Goal: Information Seeking & Learning: Learn about a topic

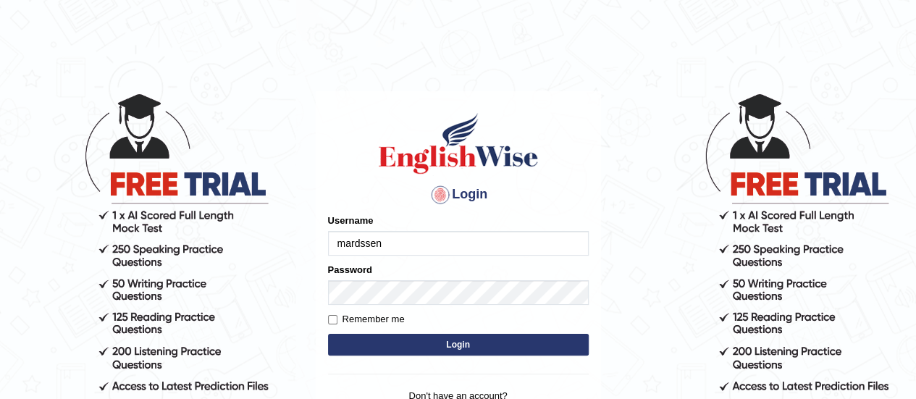
click at [435, 239] on input "mardssen" at bounding box center [458, 243] width 261 height 25
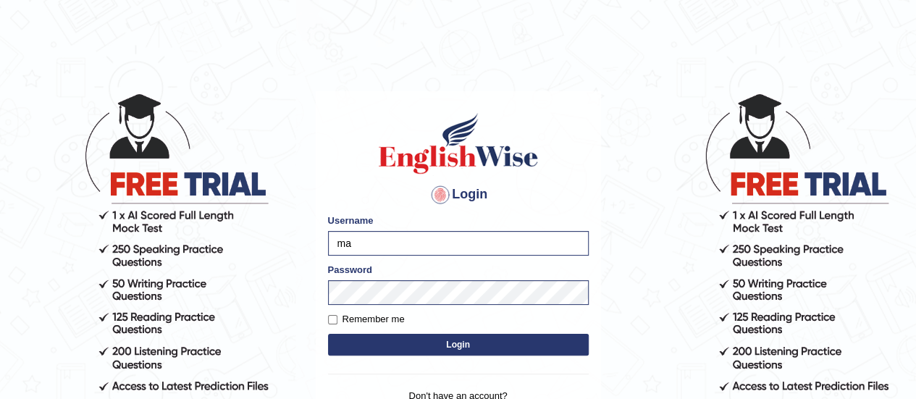
type input "m"
click at [378, 296] on div "Password" at bounding box center [458, 284] width 261 height 42
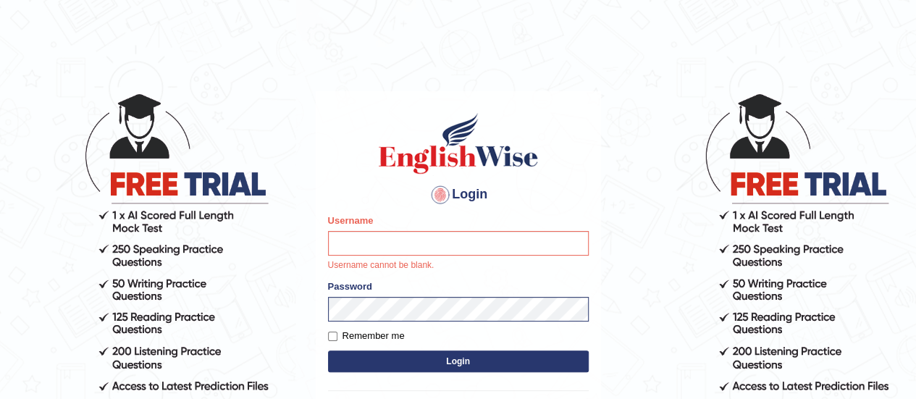
click at [378, 296] on div "Password" at bounding box center [458, 301] width 261 height 42
click at [346, 237] on input "Username" at bounding box center [458, 243] width 261 height 25
type input "CHALIXLL"
click at [331, 335] on form "Please fix the following errors: Username CHALIXLL Username cannot be blank. Pa…" at bounding box center [458, 295] width 261 height 162
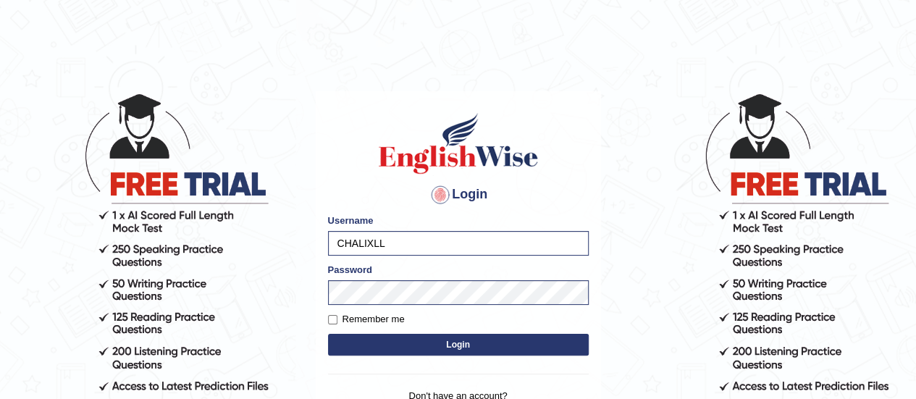
click at [360, 348] on button "Login" at bounding box center [458, 345] width 261 height 22
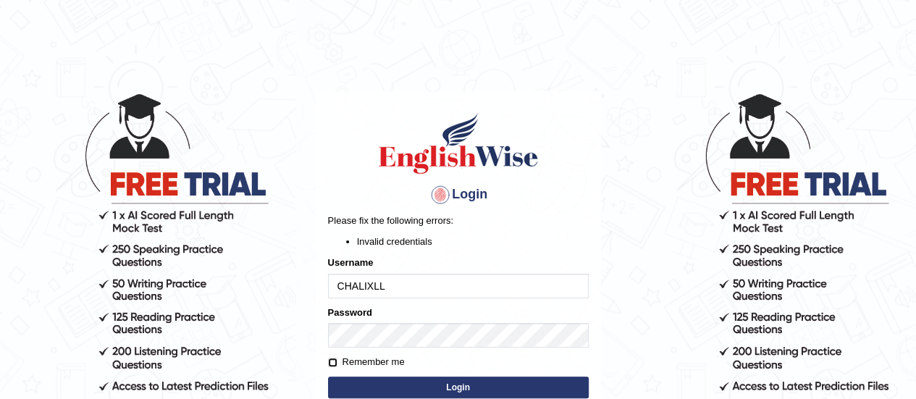
click at [328, 361] on input "Remember me" at bounding box center [332, 362] width 9 height 9
checkbox input "true"
click at [364, 385] on button "Login" at bounding box center [458, 388] width 261 height 22
click at [386, 283] on input "CHALIXLL" at bounding box center [458, 286] width 261 height 25
type input "Chalixll"
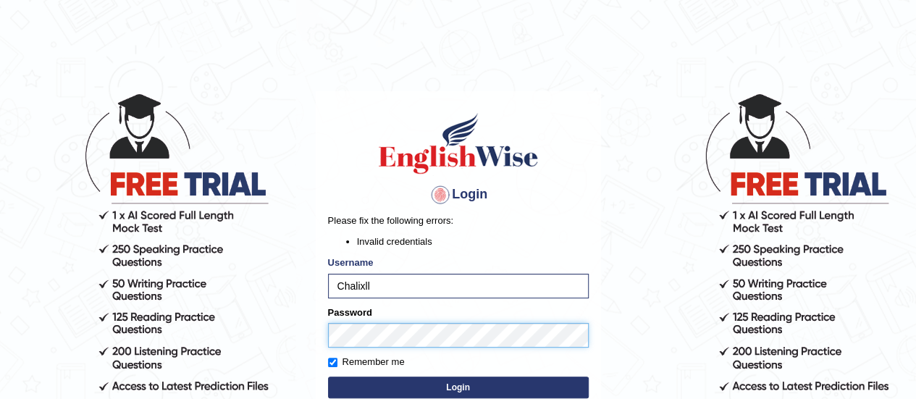
click at [328, 377] on button "Login" at bounding box center [458, 388] width 261 height 22
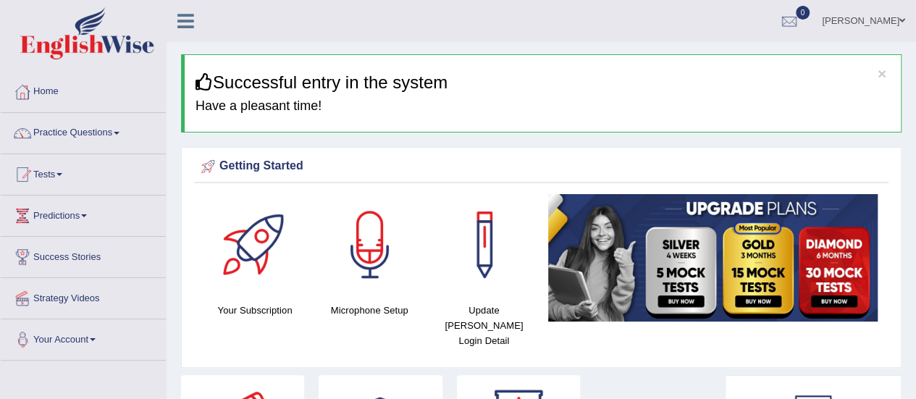
click at [91, 338] on link "Your Account" at bounding box center [83, 337] width 165 height 36
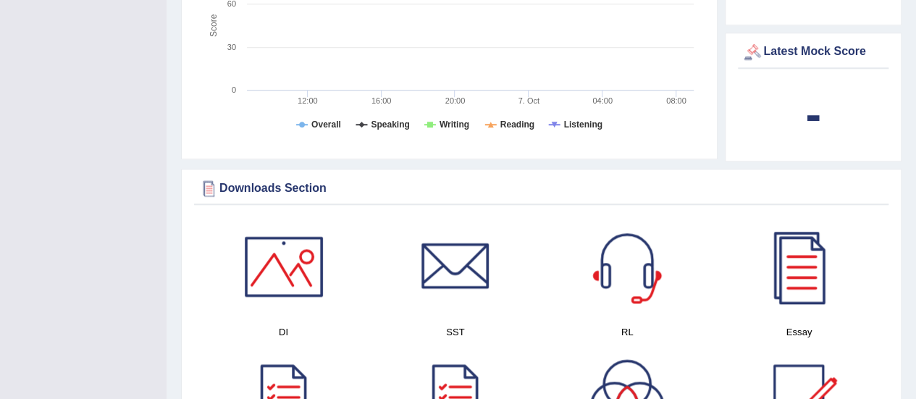
scroll to position [666, 0]
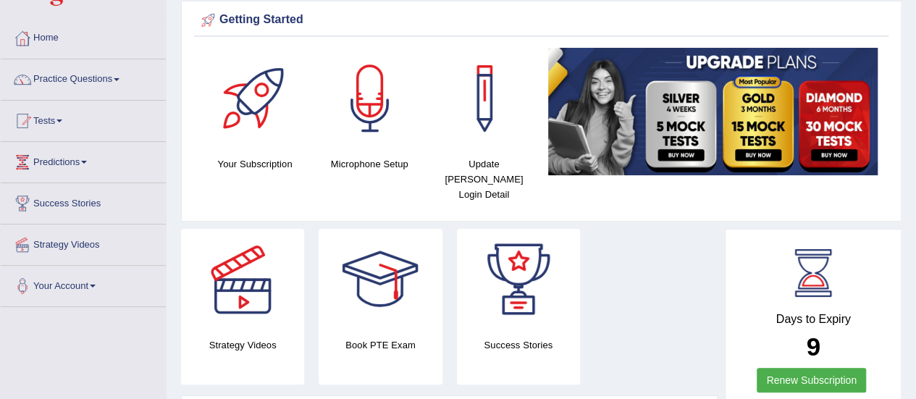
scroll to position [58, 0]
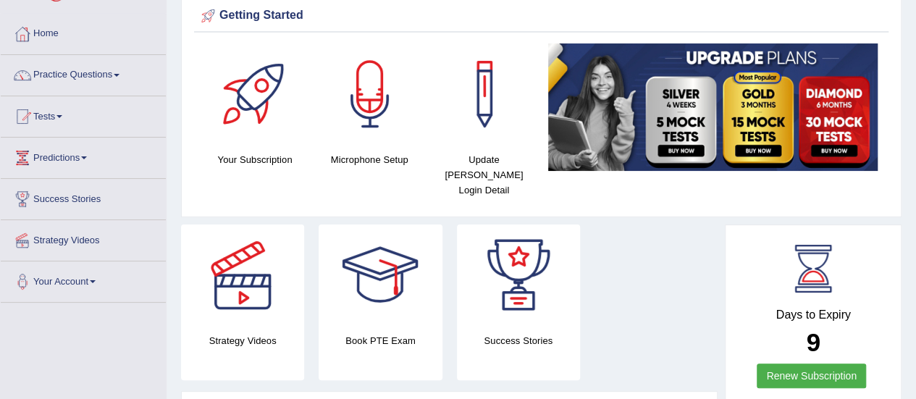
click at [87, 72] on link "Practice Questions" at bounding box center [83, 73] width 165 height 36
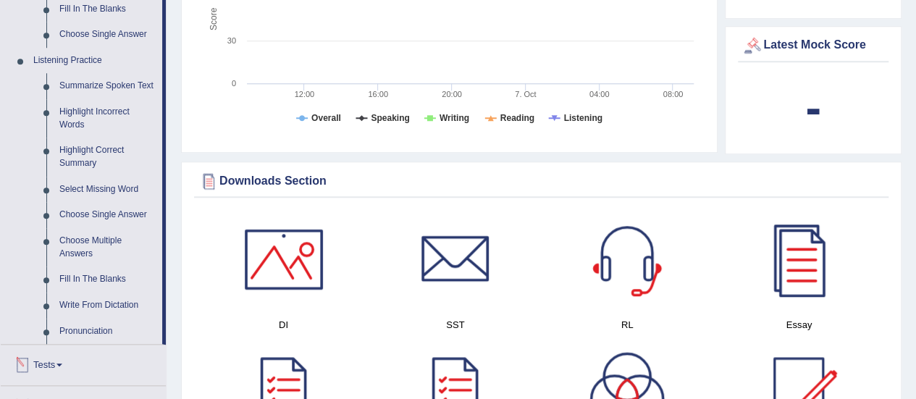
scroll to position [579, 0]
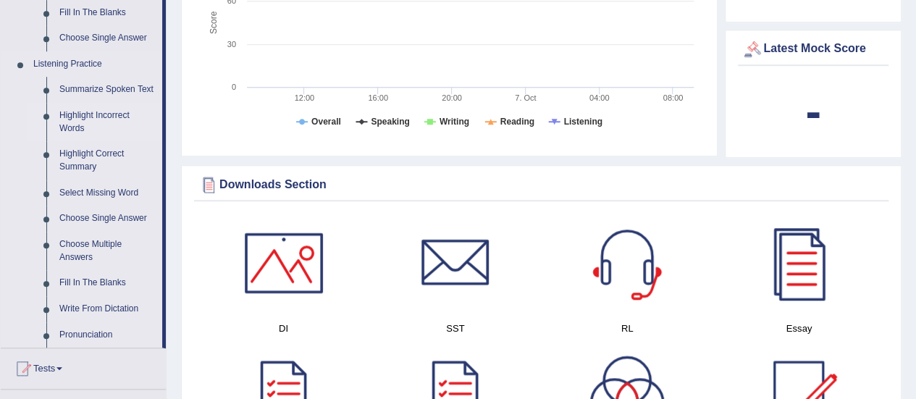
click at [67, 122] on link "Highlight Incorrect Words" at bounding box center [107, 122] width 109 height 38
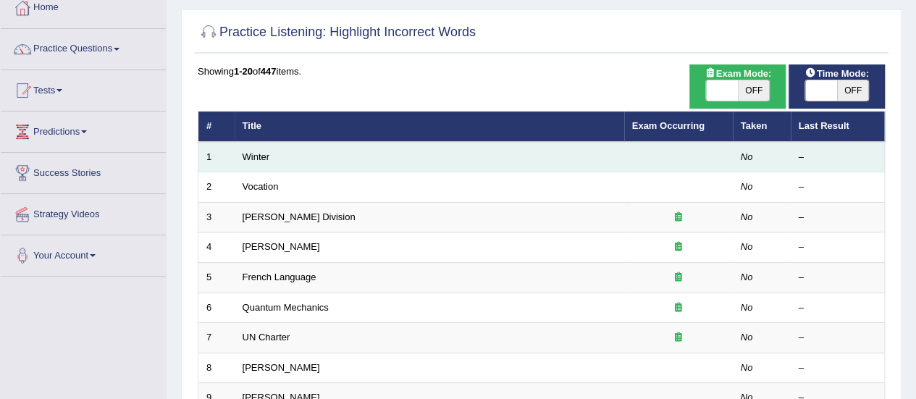
scroll to position [87, 0]
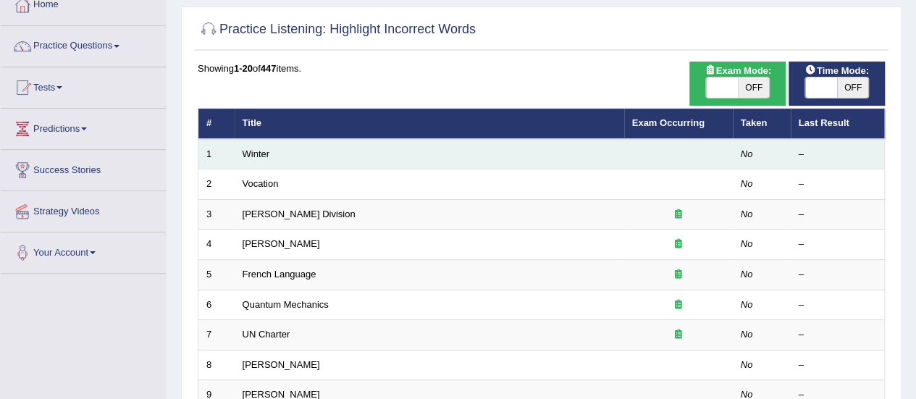
click at [430, 159] on td "Winter" at bounding box center [430, 154] width 390 height 30
click at [722, 148] on td at bounding box center [678, 154] width 109 height 30
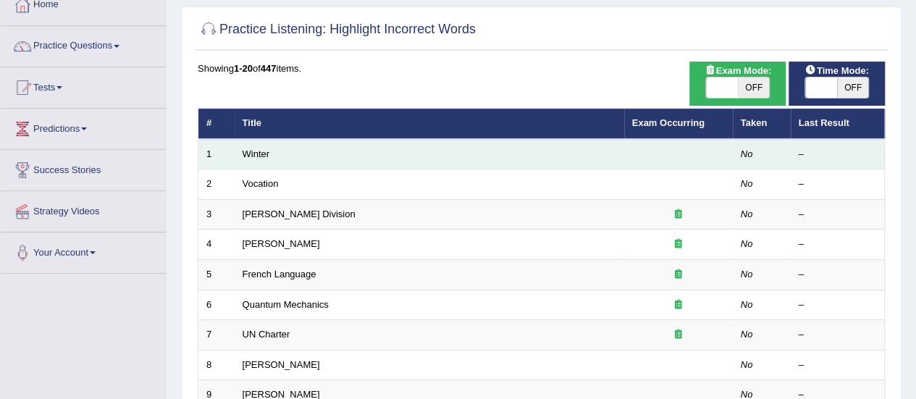
click at [722, 148] on td at bounding box center [678, 154] width 109 height 30
click at [800, 158] on div "–" at bounding box center [838, 155] width 78 height 14
click at [261, 157] on link "Winter" at bounding box center [257, 153] width 28 height 11
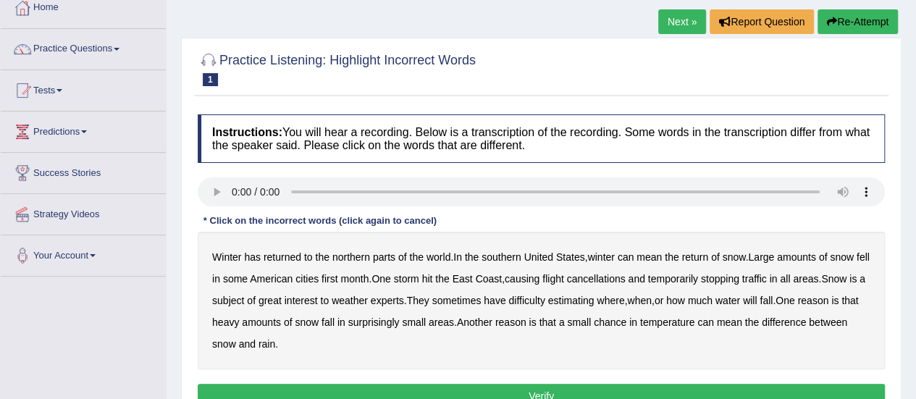
scroll to position [87, 0]
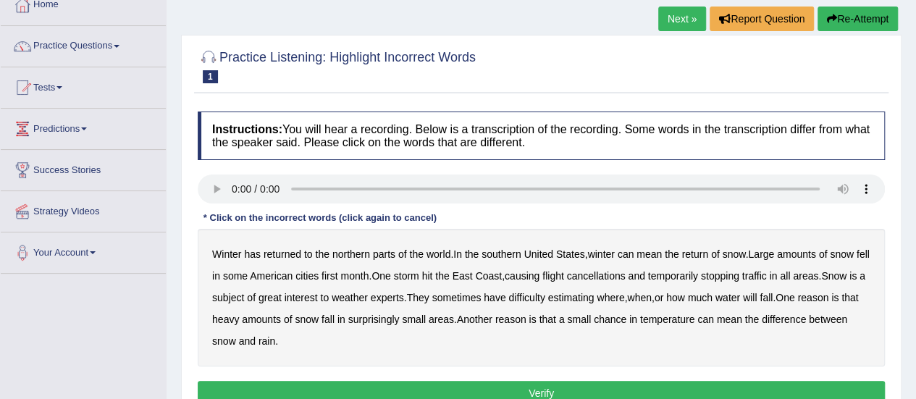
click at [503, 253] on b "southern" at bounding box center [501, 254] width 39 height 12
click at [338, 275] on b "first" at bounding box center [330, 276] width 17 height 12
click at [777, 274] on b "in" at bounding box center [773, 276] width 8 height 12
click at [790, 277] on b "all" at bounding box center [785, 276] width 10 height 12
click at [740, 297] on b "water" at bounding box center [728, 298] width 25 height 12
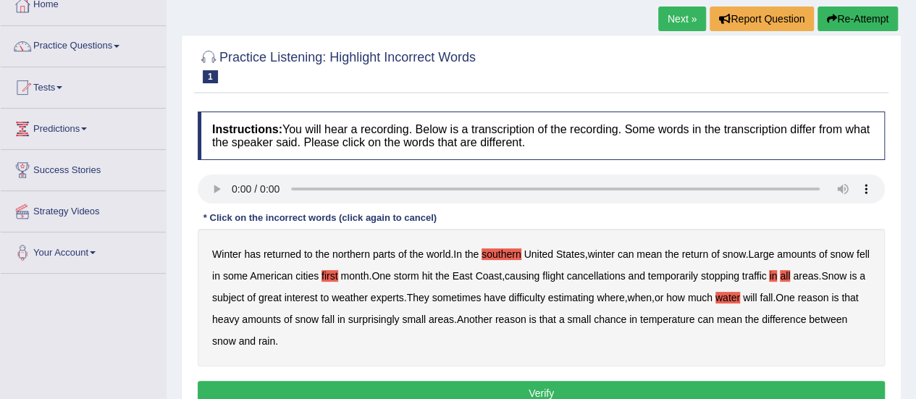
click at [626, 318] on b "chance" at bounding box center [610, 320] width 33 height 12
click at [307, 392] on button "Verify" at bounding box center [541, 393] width 687 height 25
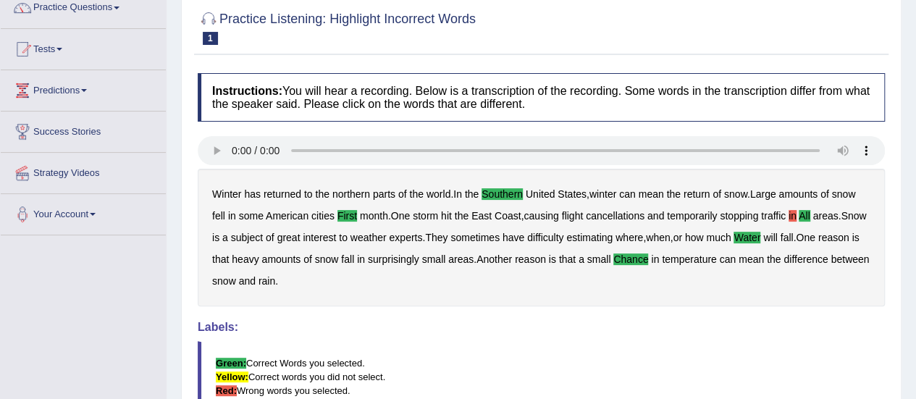
scroll to position [0, 0]
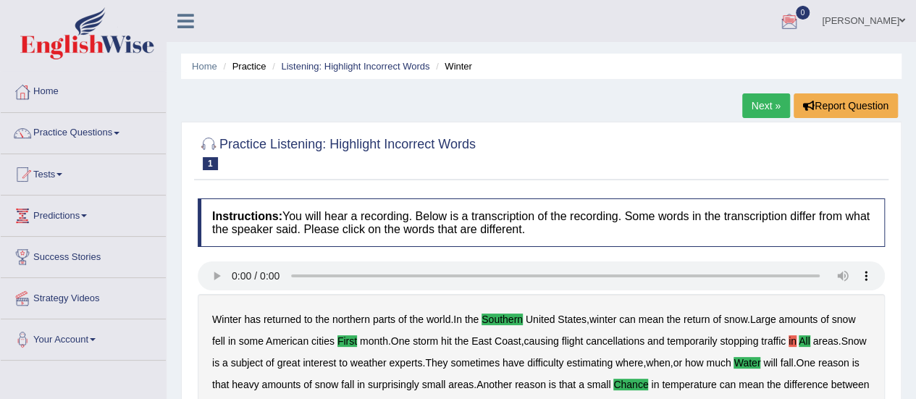
click at [249, 70] on li "Practice" at bounding box center [242, 66] width 46 height 14
click at [765, 106] on link "Next »" at bounding box center [766, 105] width 48 height 25
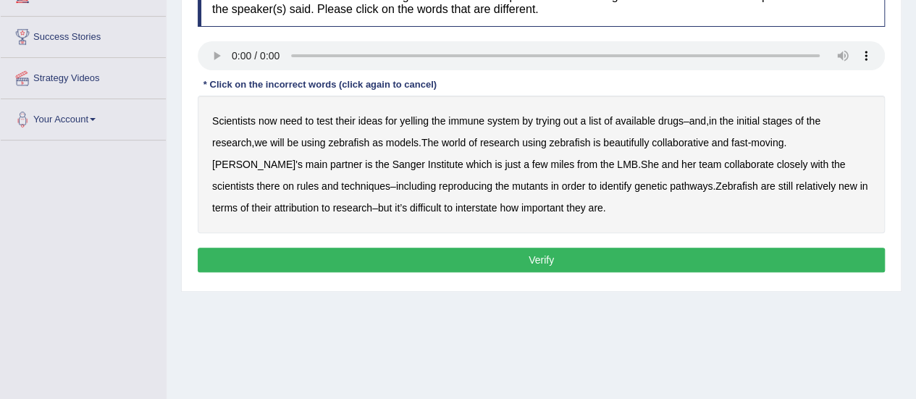
scroll to position [216, 0]
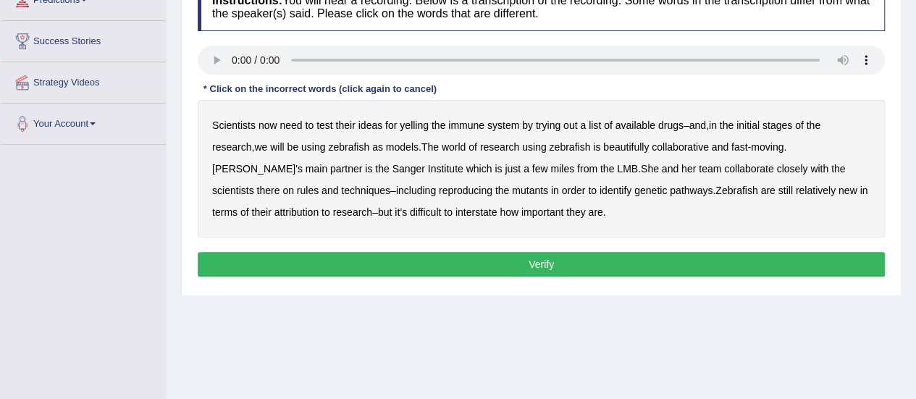
click at [413, 125] on b "yelling" at bounding box center [414, 125] width 29 height 12
click at [274, 206] on b "attribution" at bounding box center [296, 212] width 44 height 12
click at [640, 146] on b "beautifully" at bounding box center [626, 147] width 46 height 12
click at [319, 185] on b "rules" at bounding box center [308, 191] width 22 height 12
click at [456, 212] on b "interstate" at bounding box center [477, 212] width 42 height 12
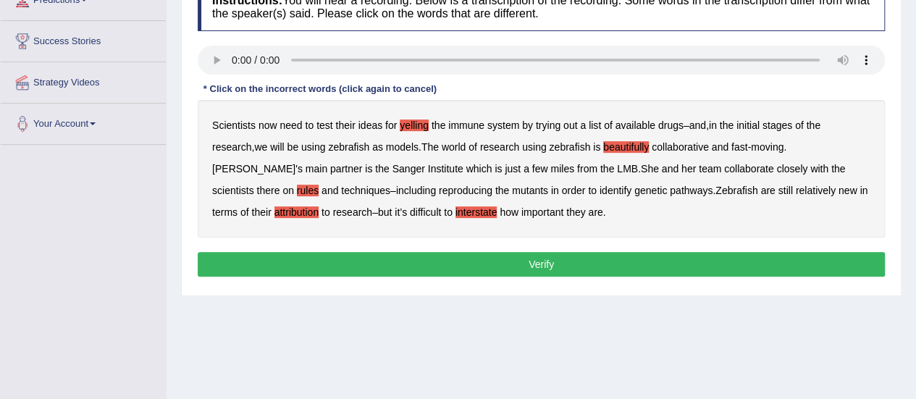
click at [459, 255] on button "Verify" at bounding box center [541, 264] width 687 height 25
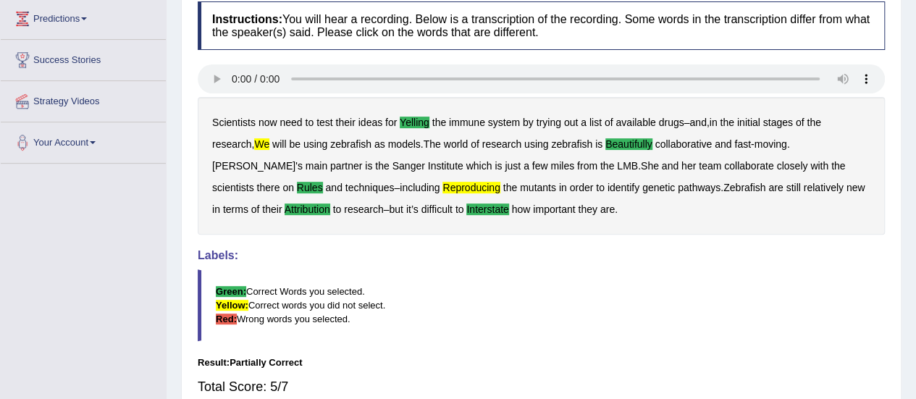
scroll to position [196, 0]
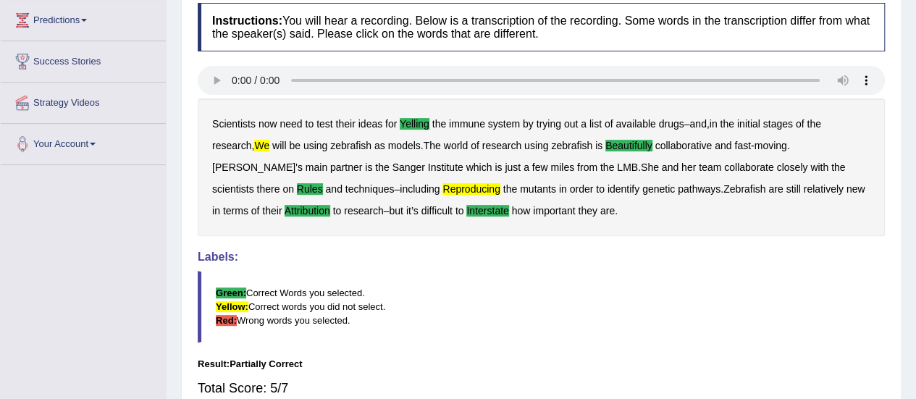
click at [258, 144] on b "we" at bounding box center [261, 146] width 15 height 12
click at [442, 185] on b "reproducing" at bounding box center [470, 189] width 57 height 12
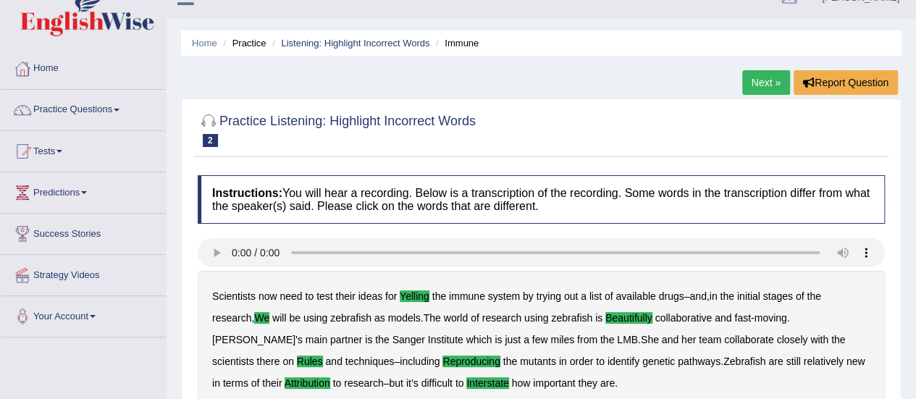
scroll to position [22, 0]
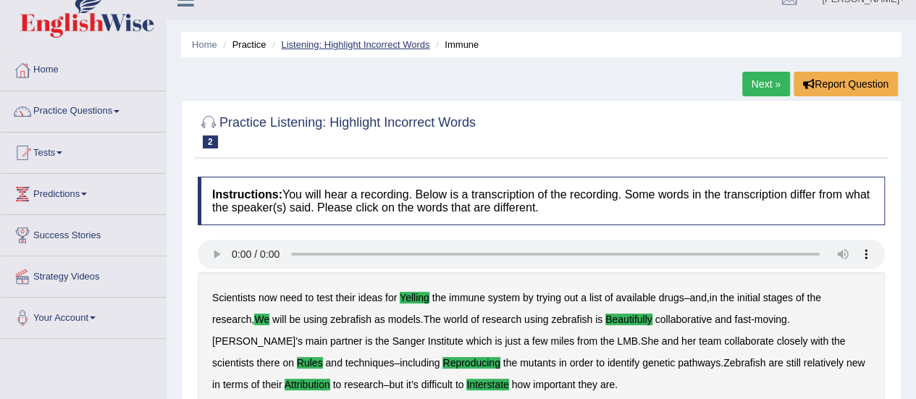
click at [289, 43] on link "Listening: Highlight Incorrect Words" at bounding box center [355, 44] width 148 height 11
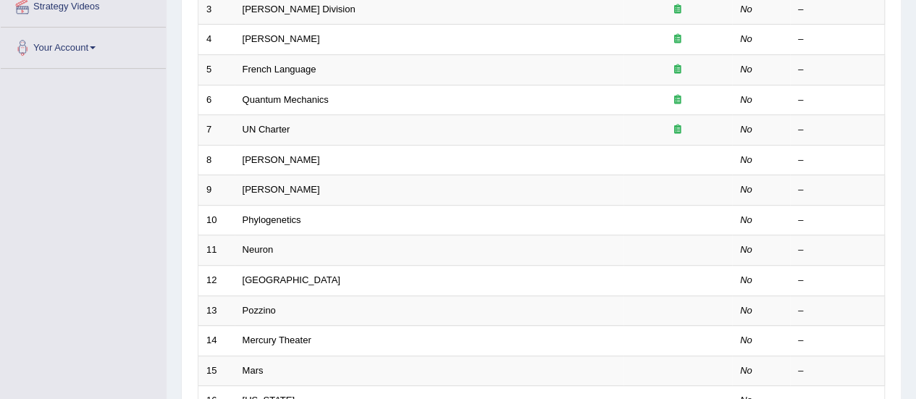
scroll to position [290, 0]
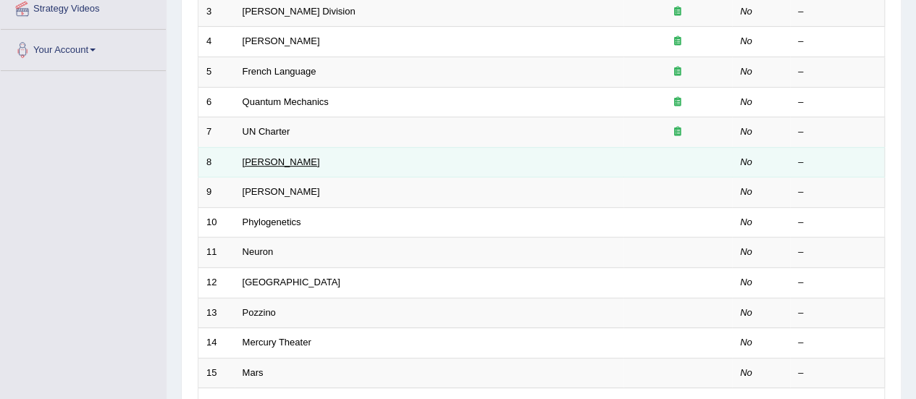
click at [258, 158] on link "[PERSON_NAME]" at bounding box center [281, 161] width 77 height 11
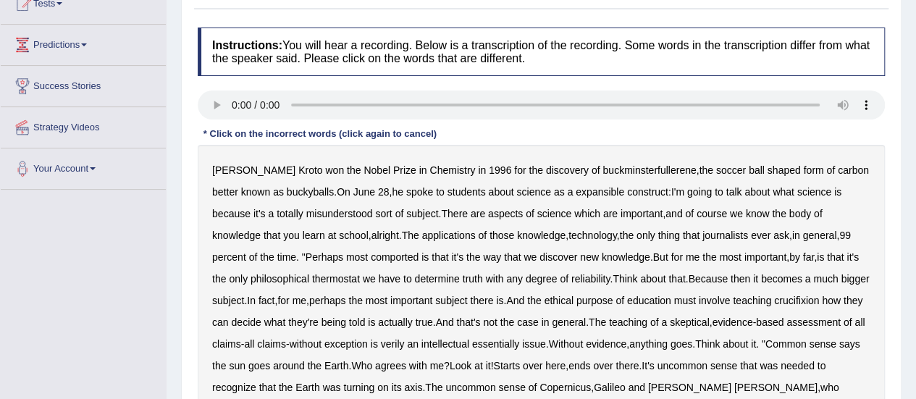
scroll to position [174, 0]
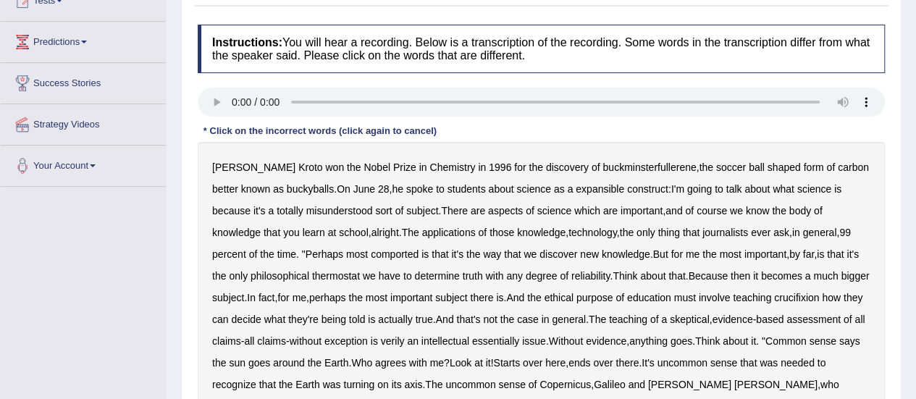
click at [577, 192] on b "expansible" at bounding box center [600, 189] width 49 height 12
click at [313, 211] on b "misunderstood" at bounding box center [339, 211] width 67 height 12
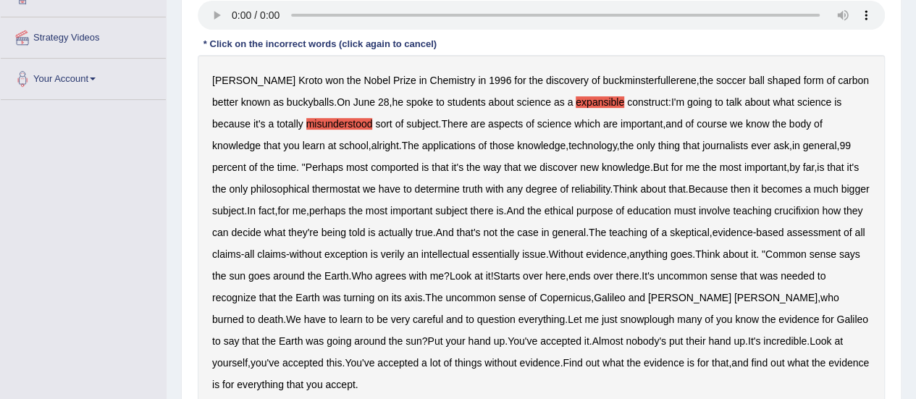
scroll to position [290, 0]
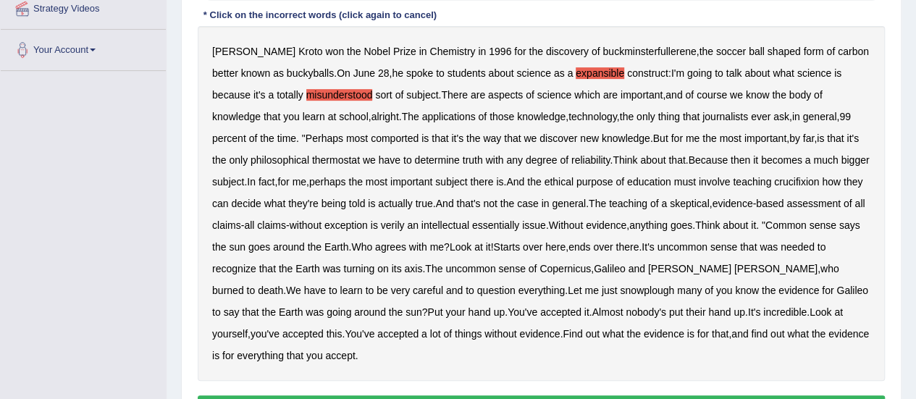
click at [312, 163] on b "thermostat" at bounding box center [336, 160] width 48 height 12
click at [810, 179] on b "crucifixion" at bounding box center [796, 182] width 45 height 12
click at [405, 225] on b "verily" at bounding box center [393, 225] width 24 height 12
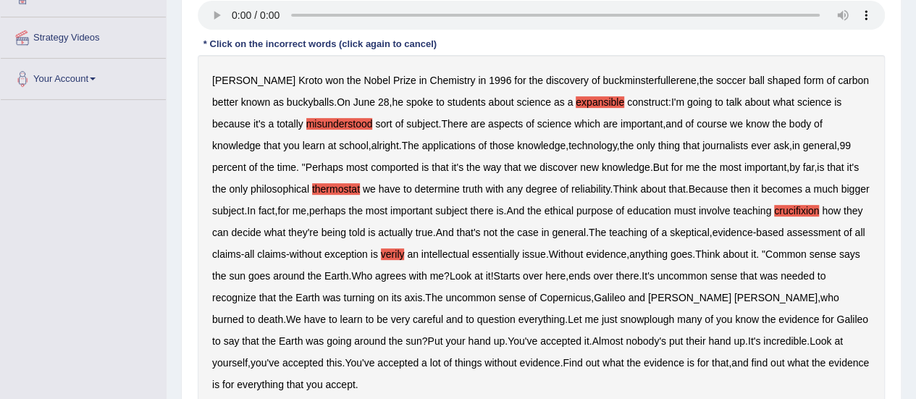
scroll to position [232, 0]
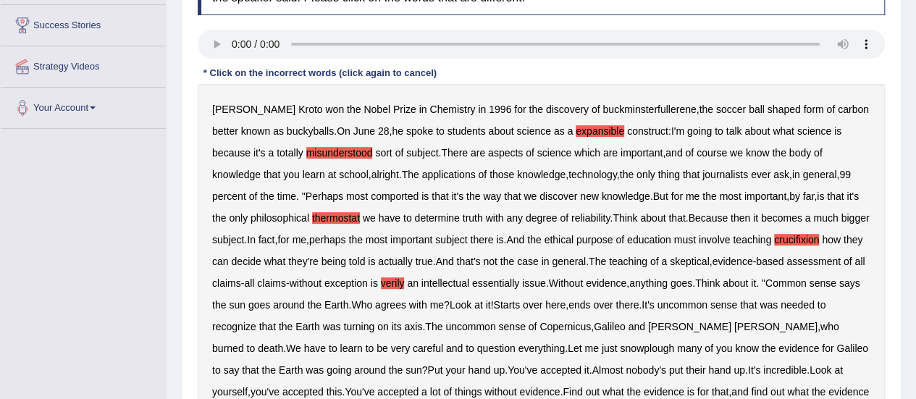
click at [313, 152] on b "misunderstood" at bounding box center [339, 153] width 67 height 12
click at [371, 197] on b "comported" at bounding box center [395, 196] width 48 height 12
click at [580, 193] on b "new" at bounding box center [589, 196] width 19 height 12
click at [363, 218] on b "we" at bounding box center [369, 218] width 13 height 12
click at [379, 217] on b "have" at bounding box center [390, 218] width 22 height 12
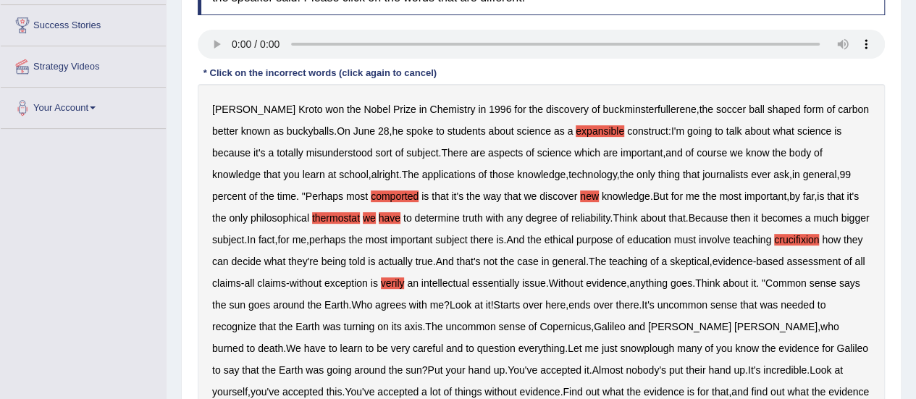
click at [379, 212] on b "have" at bounding box center [390, 218] width 22 height 12
click at [363, 214] on b "we" at bounding box center [369, 218] width 13 height 12
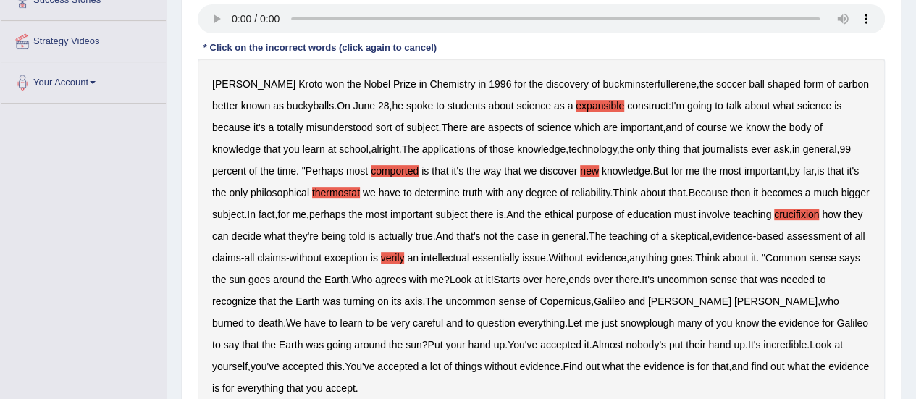
scroll to position [261, 0]
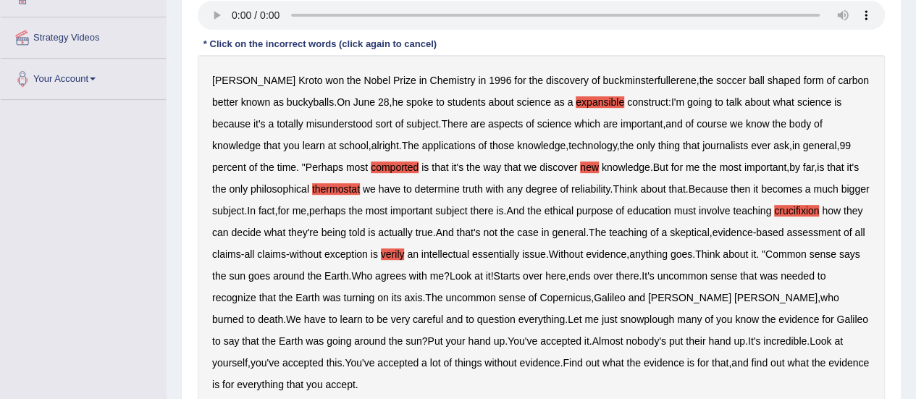
click at [620, 319] on b "snowplough" at bounding box center [647, 320] width 54 height 12
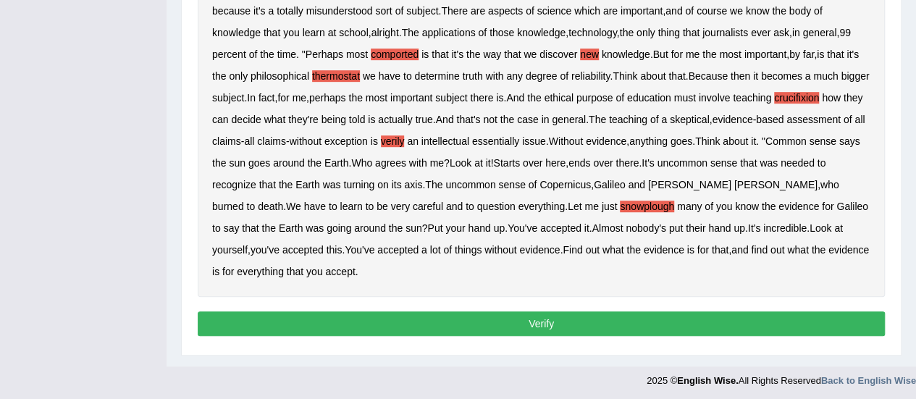
scroll to position [375, 0]
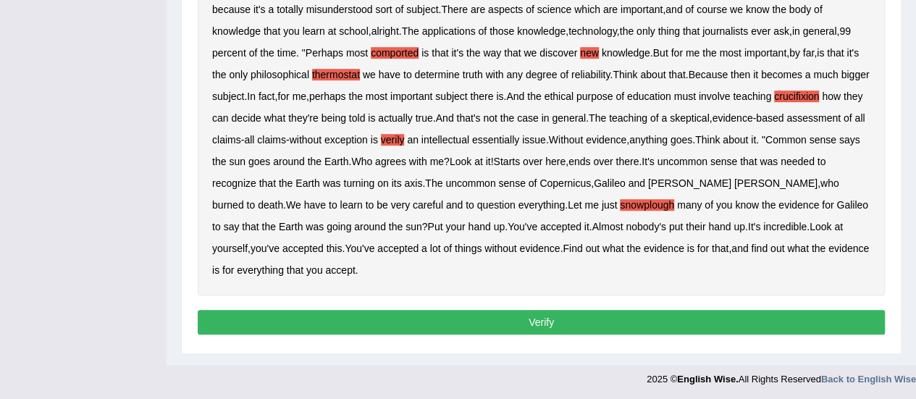
click at [736, 324] on button "Verify" at bounding box center [541, 322] width 687 height 25
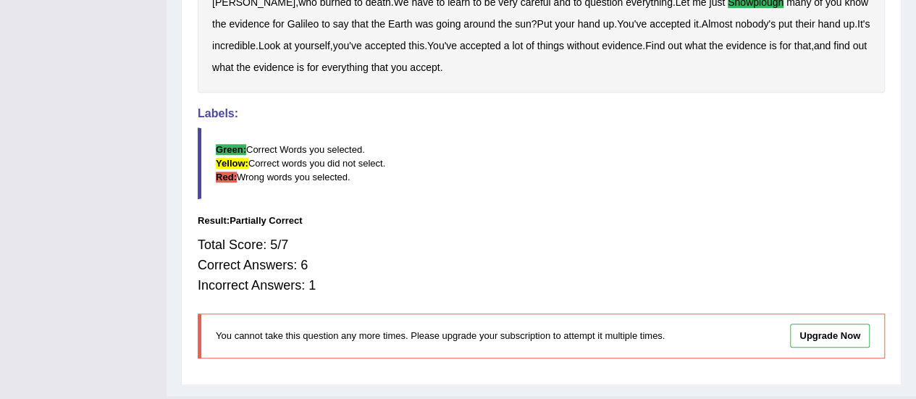
scroll to position [585, 0]
